Goal: Communication & Community: Answer question/provide support

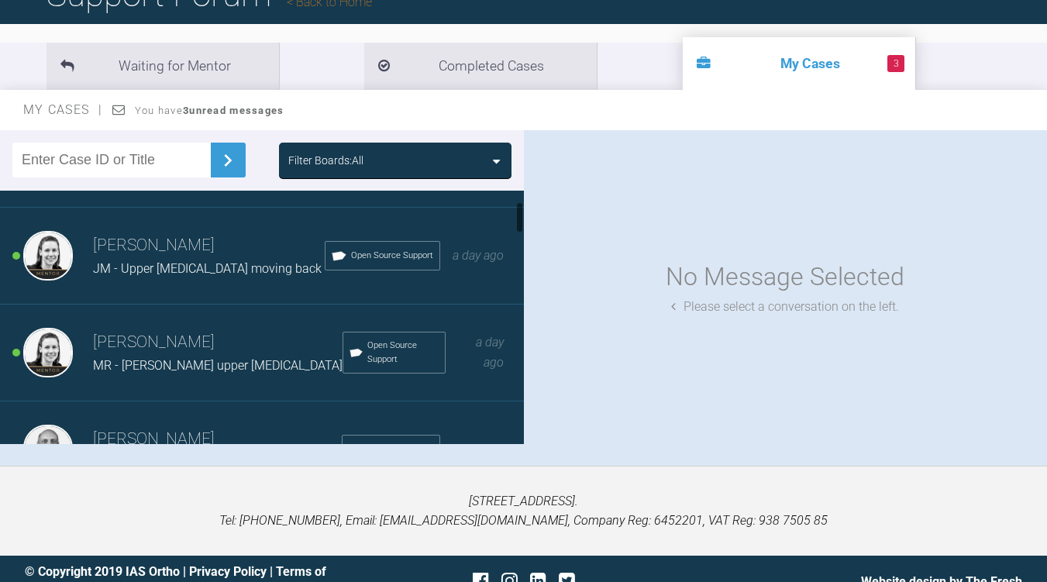
scroll to position [88, 0]
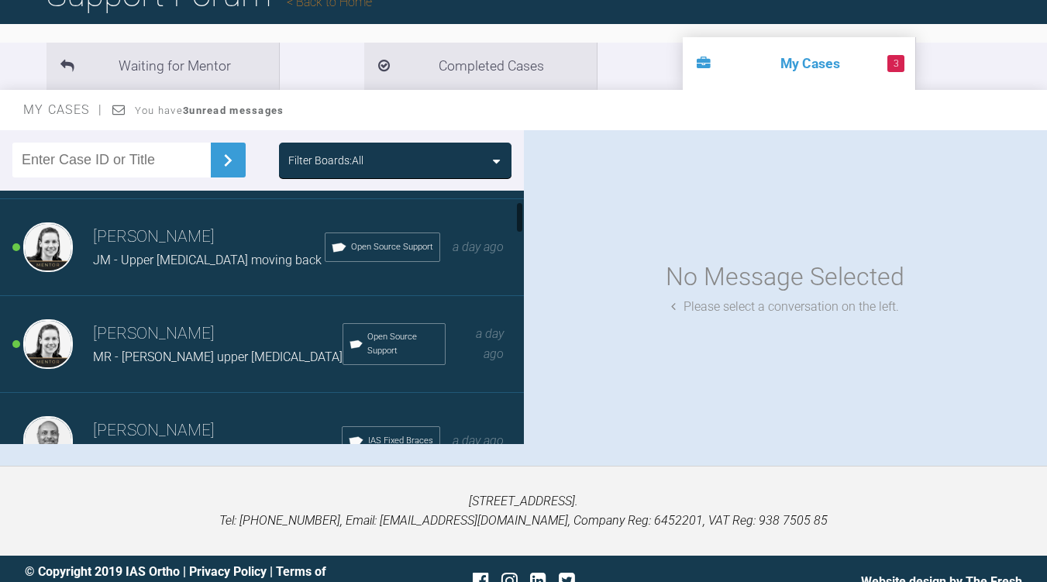
click at [227, 364] on span "MR - [PERSON_NAME] upper [MEDICAL_DATA]" at bounding box center [218, 357] width 250 height 15
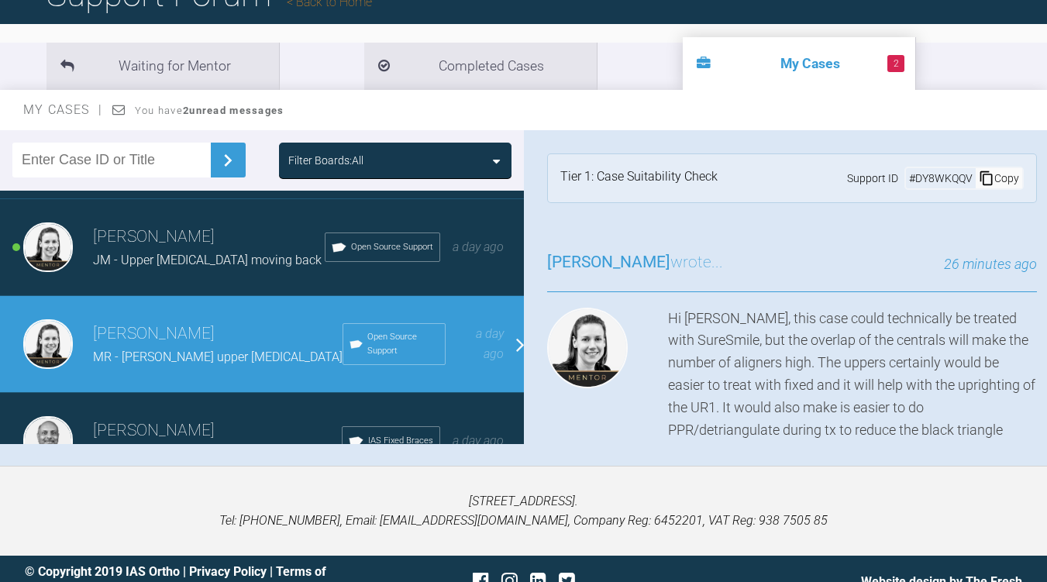
click at [201, 244] on h3 "[PERSON_NAME]" at bounding box center [209, 237] width 232 height 26
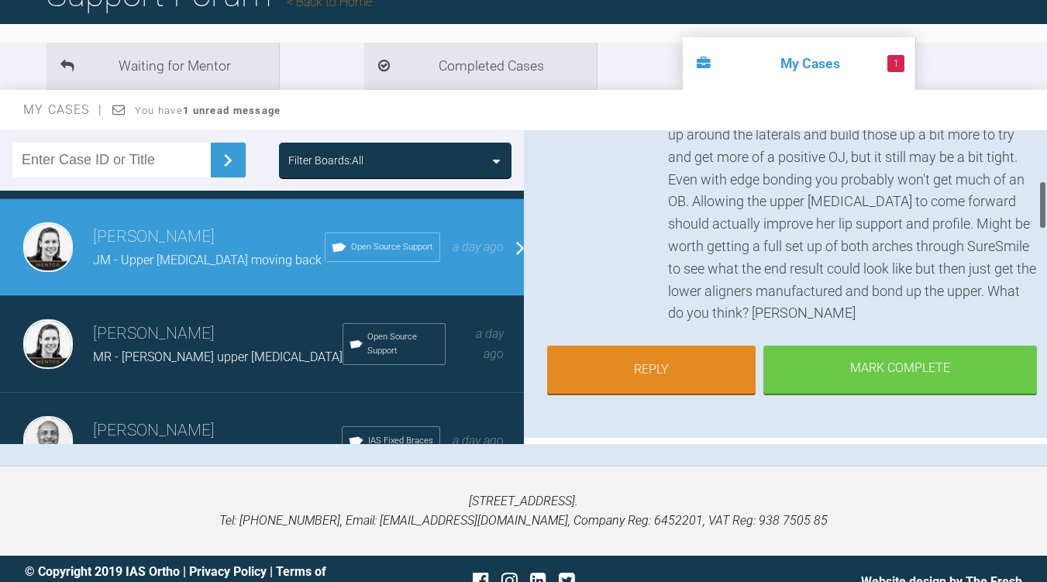
scroll to position [388, 0]
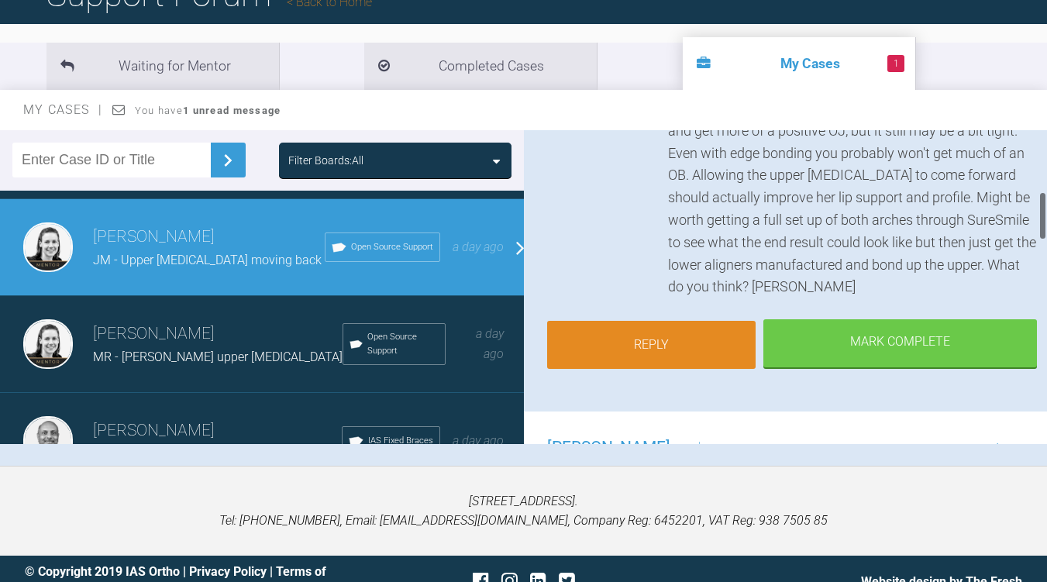
click at [700, 358] on link "Reply" at bounding box center [651, 345] width 209 height 48
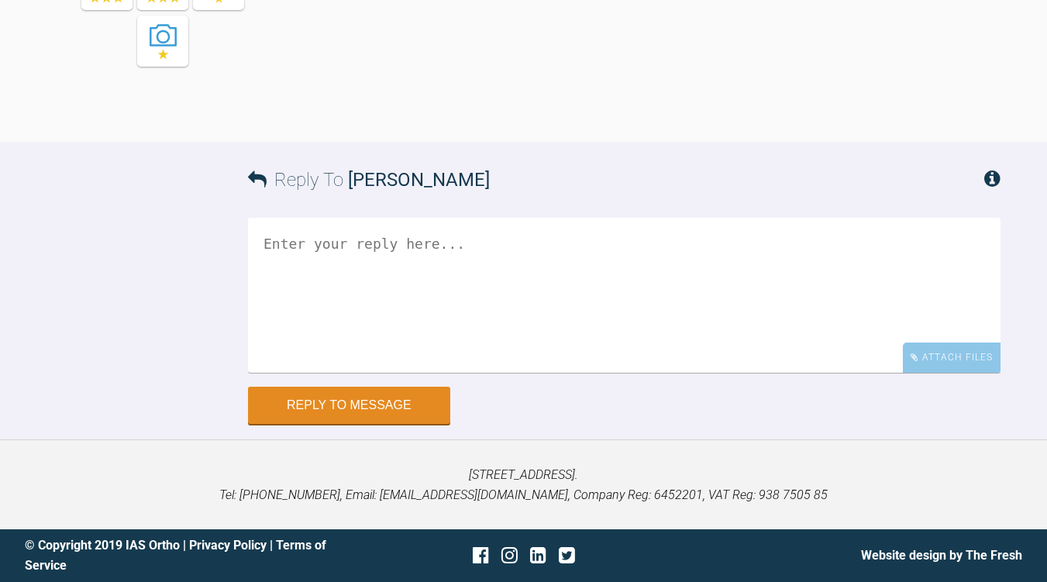
scroll to position [1714, 0]
click at [295, 373] on textarea at bounding box center [624, 295] width 753 height 155
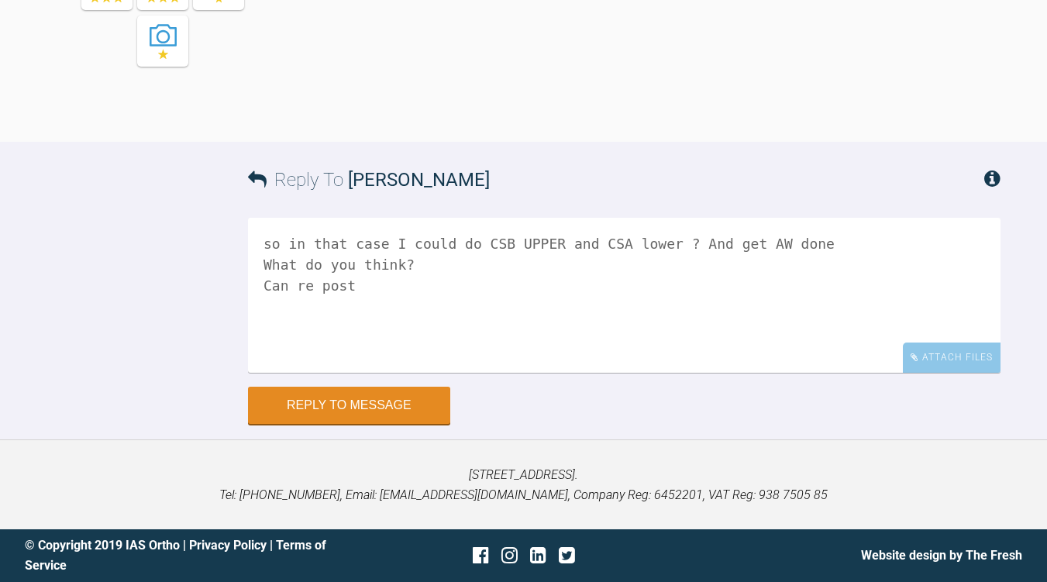
click at [264, 367] on textarea "so in that case I could do CSB UPPER and CSA lower ? And get AW done What do yo…" at bounding box center [624, 295] width 753 height 155
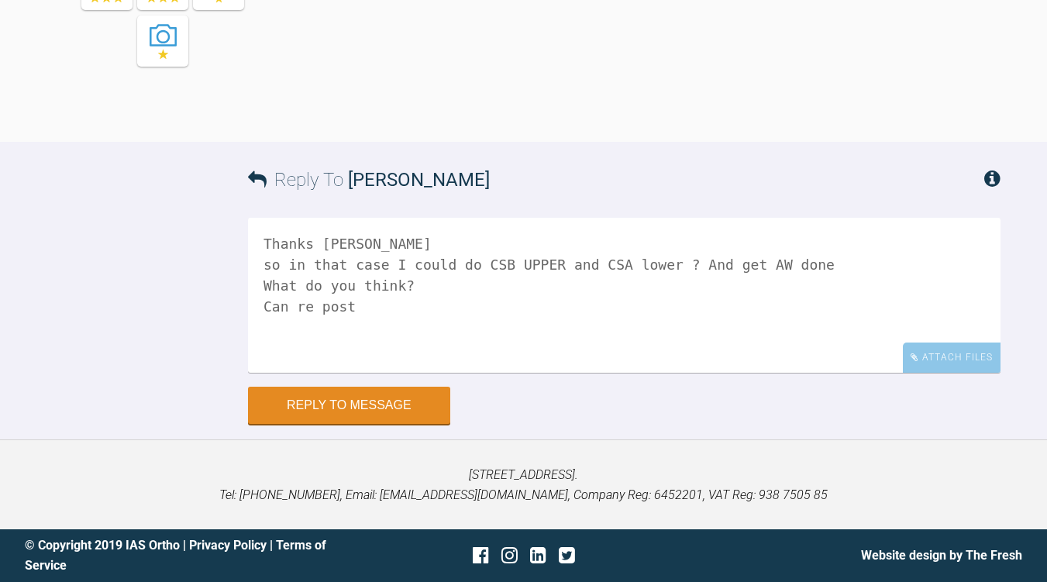
click at [364, 373] on textarea "Thanks [PERSON_NAME] so in that case I could do CSB UPPER and CSA lower ? And g…" at bounding box center [624, 295] width 753 height 155
type textarea "Thanks [PERSON_NAME] so in that case I could do CSB UPPER and CSA lower ? And g…"
click at [378, 426] on button "Reply to Message" at bounding box center [349, 406] width 202 height 37
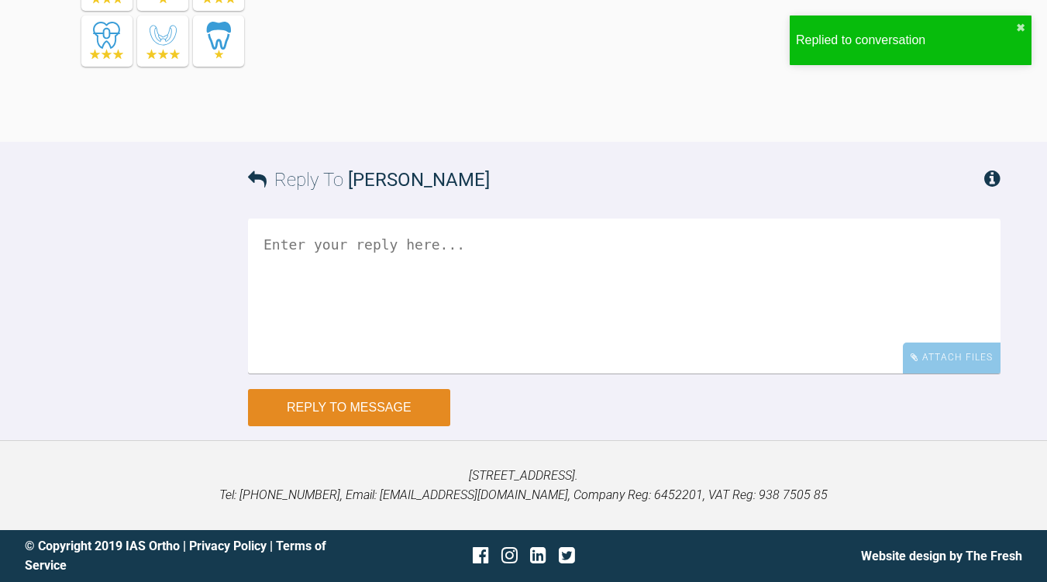
scroll to position [2223, 0]
